Goal: Task Accomplishment & Management: Manage account settings

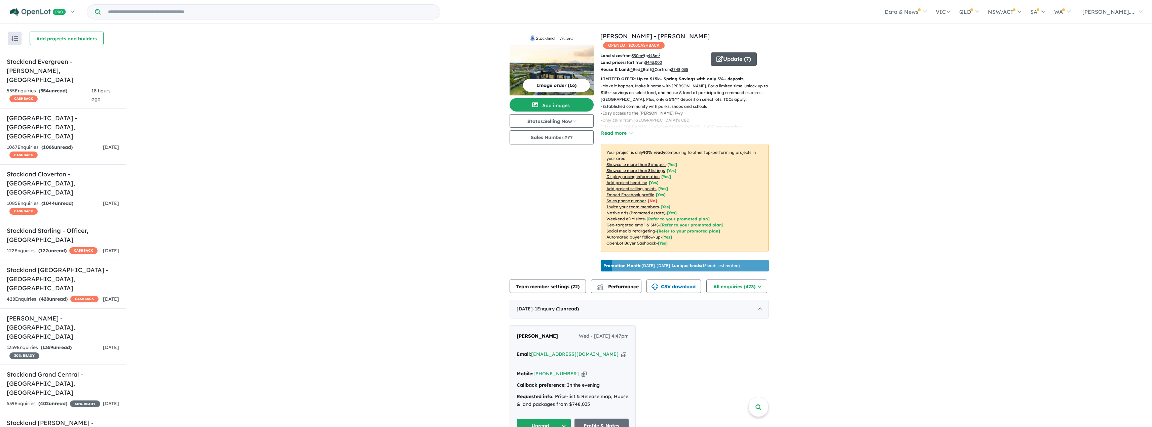
click at [737, 52] on button "Update ( 7 )" at bounding box center [734, 58] width 46 height 13
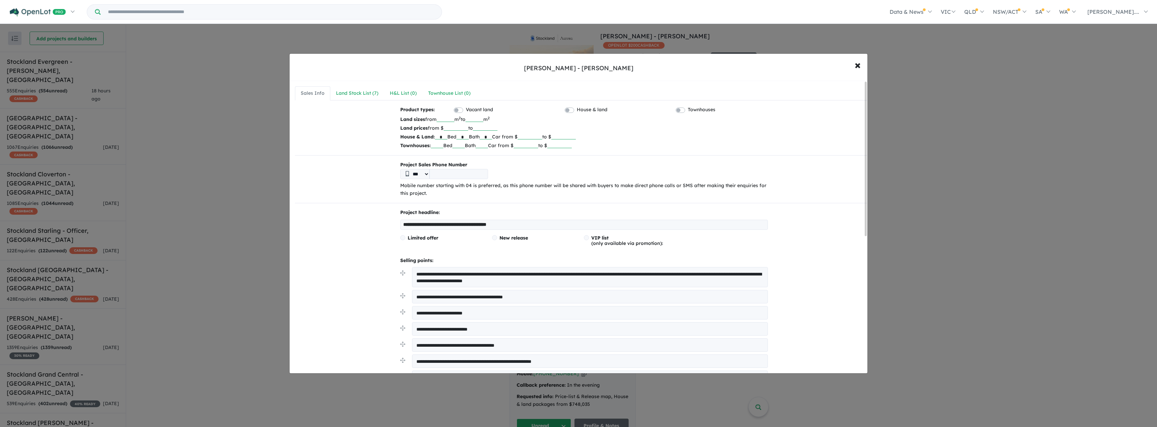
click at [688, 112] on label "Townhouses" at bounding box center [702, 110] width 28 height 8
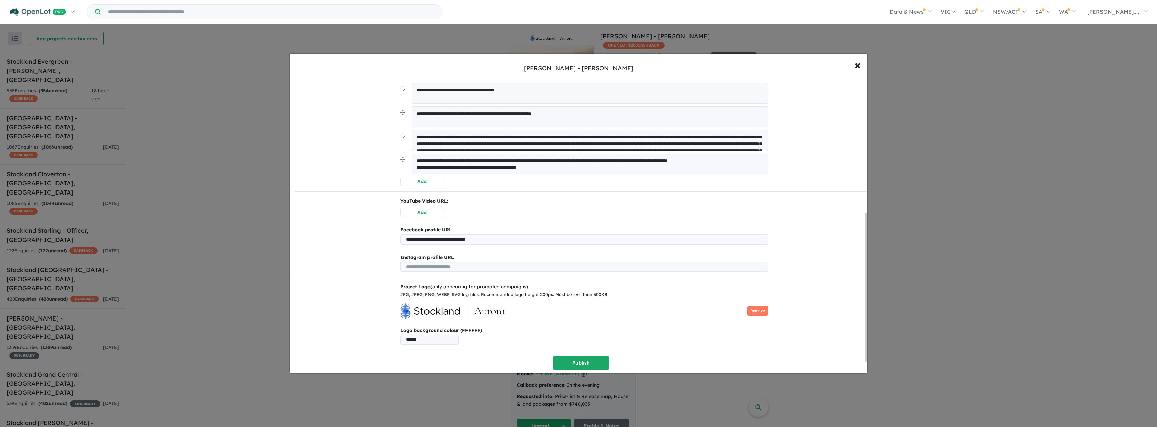
scroll to position [280, 0]
click at [585, 356] on button "Publish" at bounding box center [580, 363] width 55 height 14
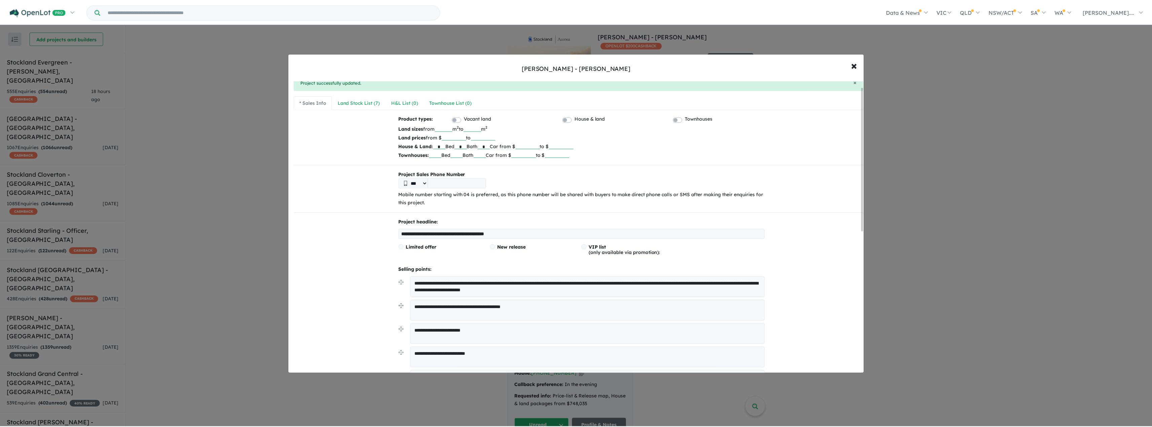
scroll to position [0, 0]
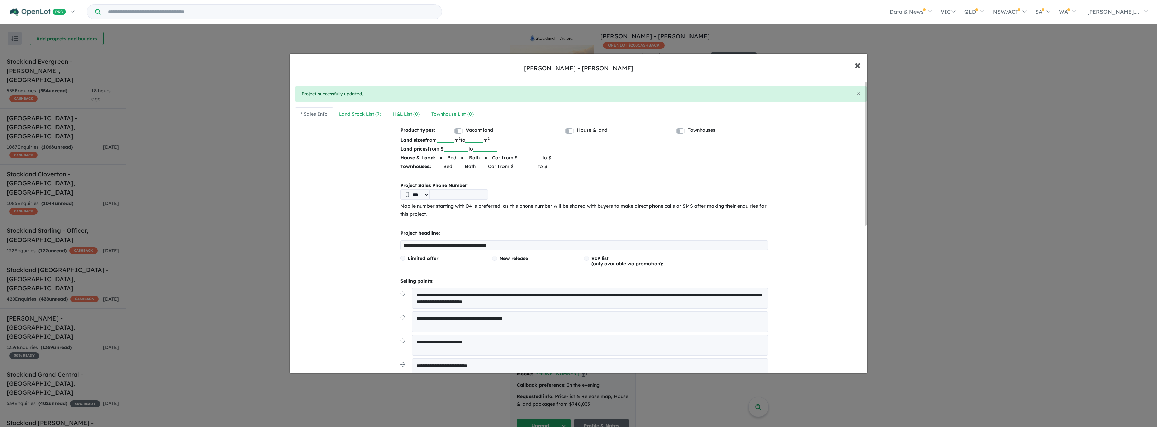
click at [854, 68] on button "× Close" at bounding box center [858, 65] width 20 height 18
